Goal: Feedback & Contribution: Leave review/rating

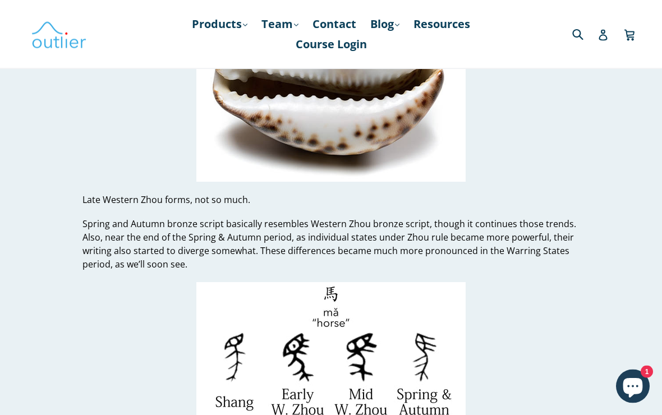
scroll to position [5301, 0]
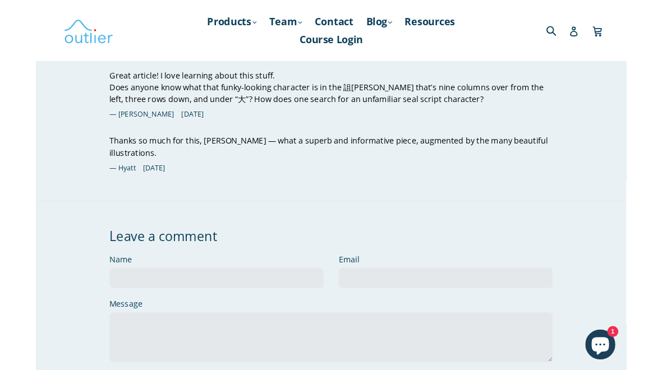
scroll to position [11991, 0]
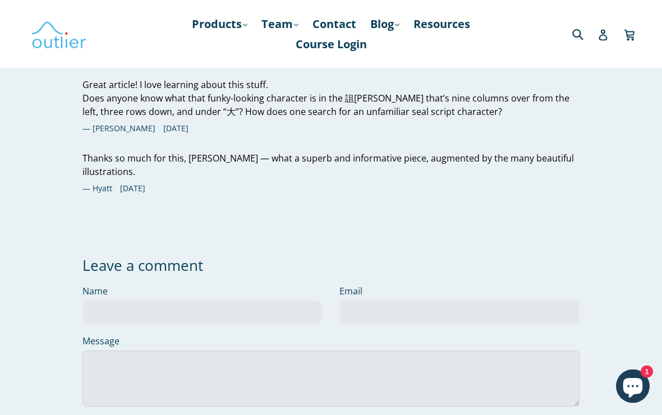
click at [554, 351] on textarea "Message" at bounding box center [332, 379] width 498 height 56
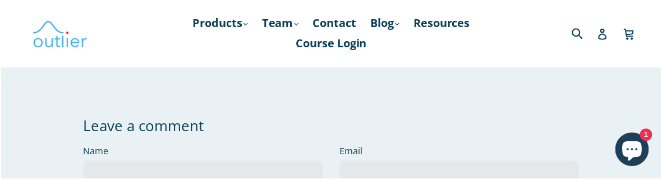
scroll to position [12132, 0]
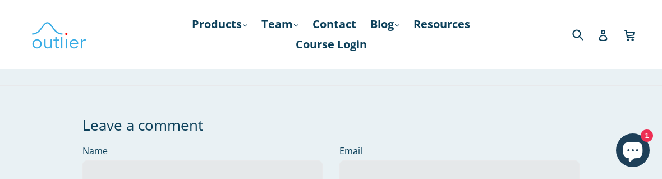
type textarea "E"
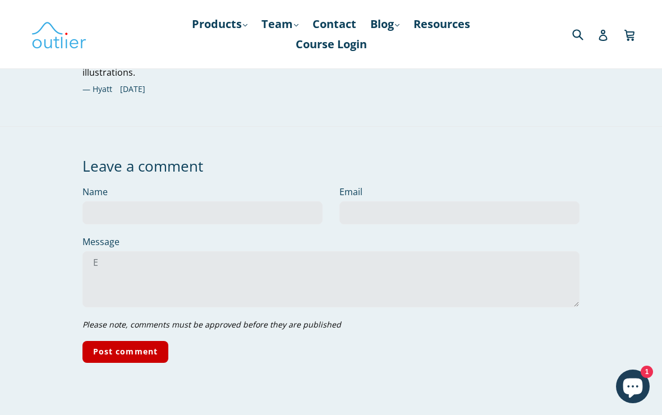
scroll to position [0, 0]
